Goal: Task Accomplishment & Management: Manage account settings

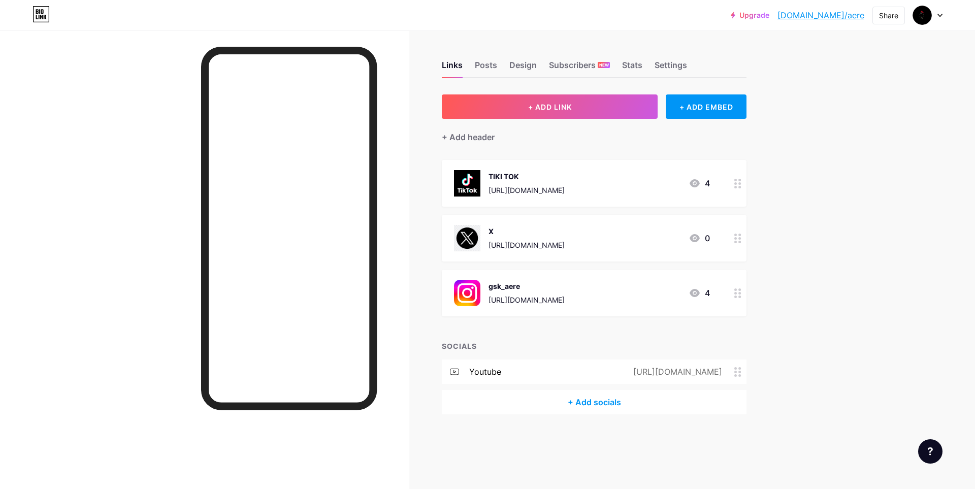
click at [698, 293] on icon at bounding box center [695, 293] width 10 height 8
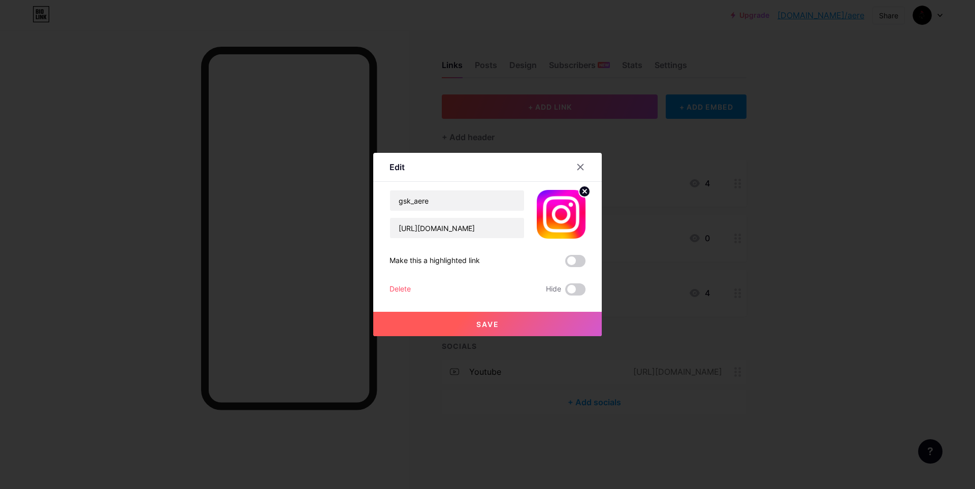
click at [694, 294] on div at bounding box center [487, 244] width 975 height 489
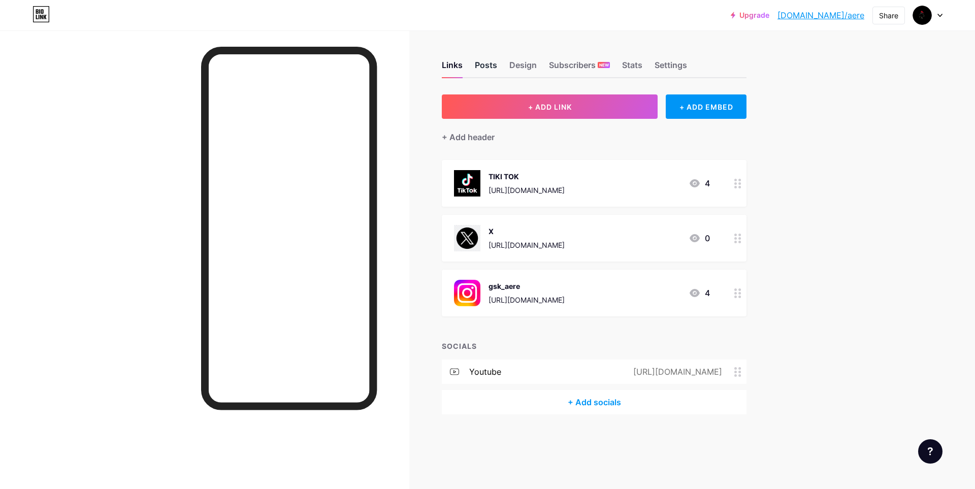
click at [492, 68] on div "Posts" at bounding box center [486, 68] width 22 height 18
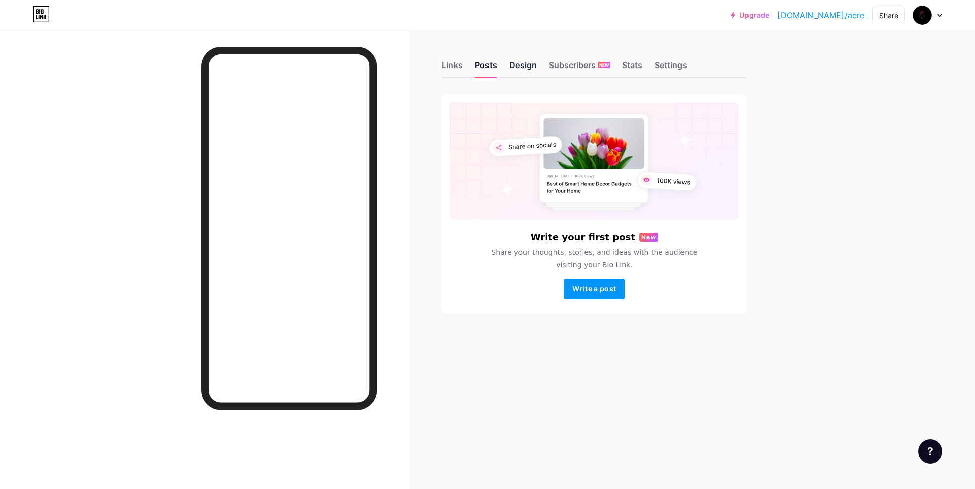
click at [531, 63] on div "Design" at bounding box center [522, 68] width 27 height 18
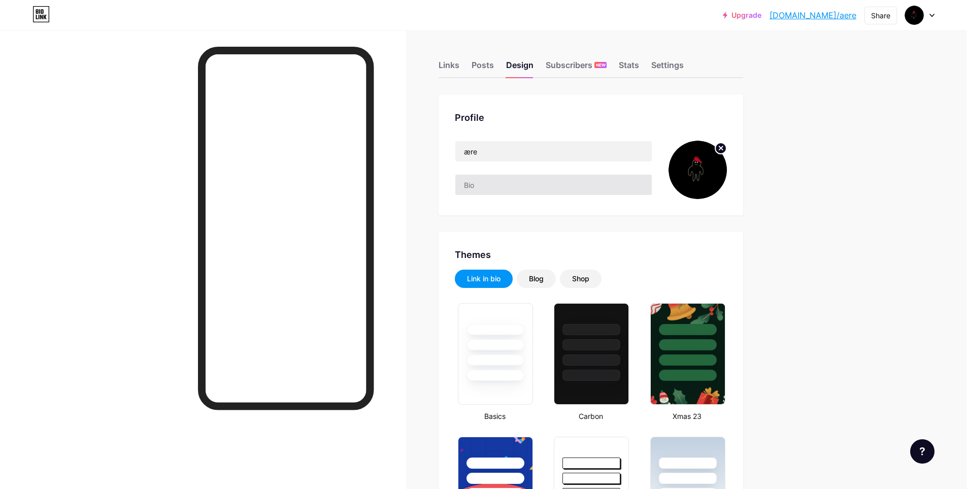
type input "#000000"
type input "#ffffff"
click at [453, 60] on div "Links" at bounding box center [449, 68] width 21 height 18
